Goal: Submit feedback/report problem: Submit feedback/report problem

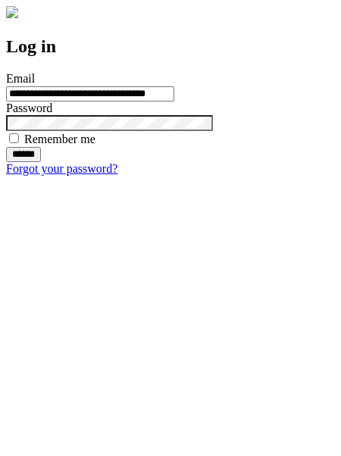
click at [41, 162] on input "******" at bounding box center [23, 154] width 35 height 15
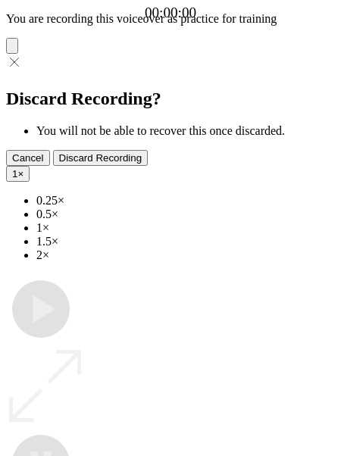
type input "**********"
